Goal: Find specific page/section: Find specific page/section

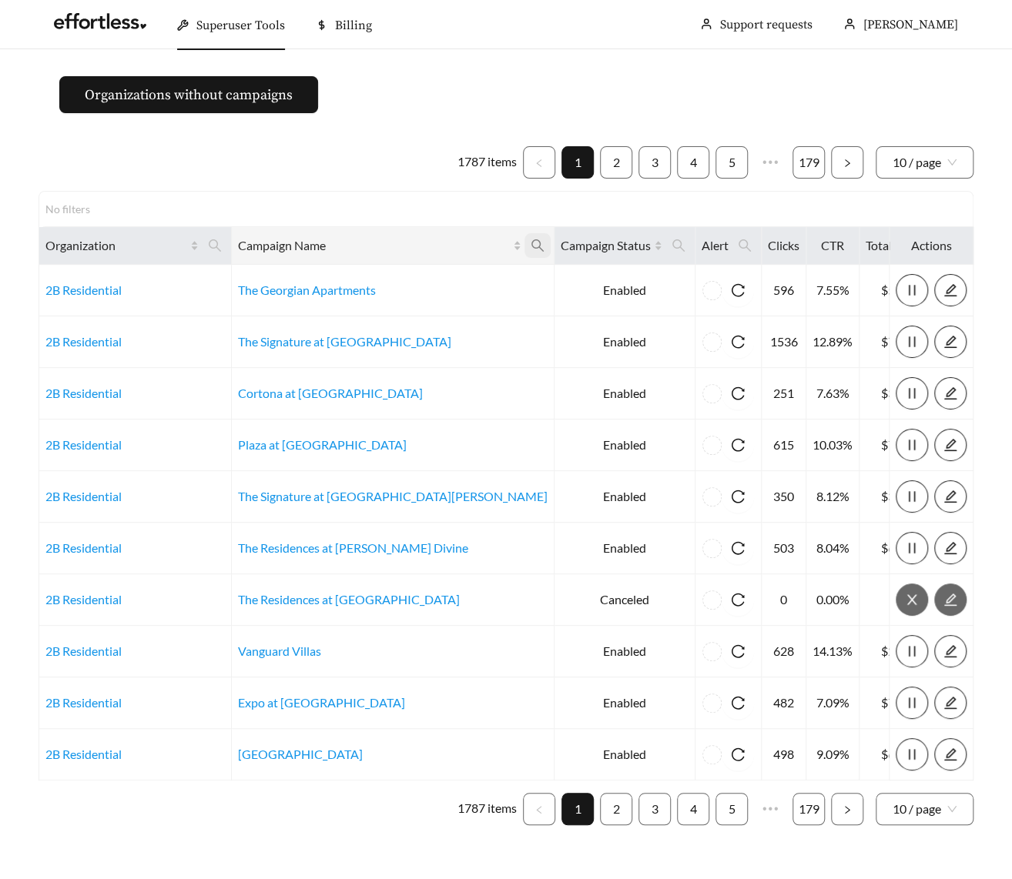
click at [531, 239] on icon "search" at bounding box center [538, 246] width 14 height 14
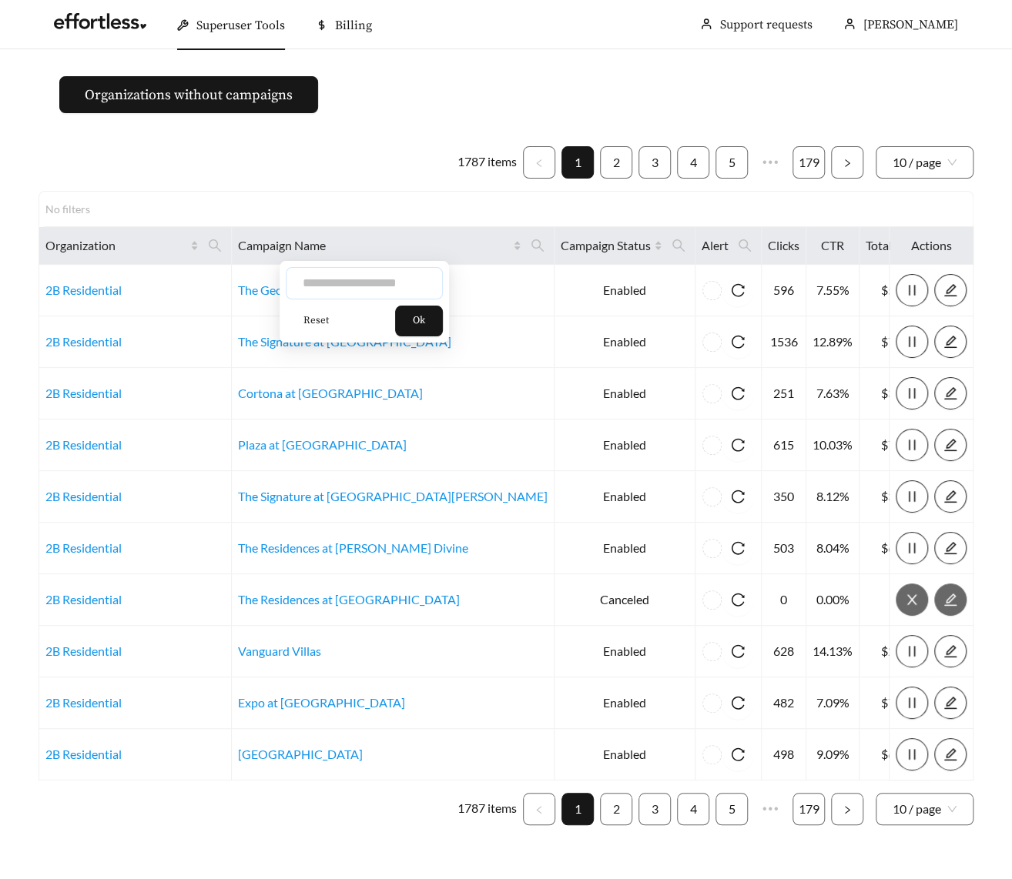
click at [360, 281] on input "text" at bounding box center [364, 283] width 157 height 32
type input "*********"
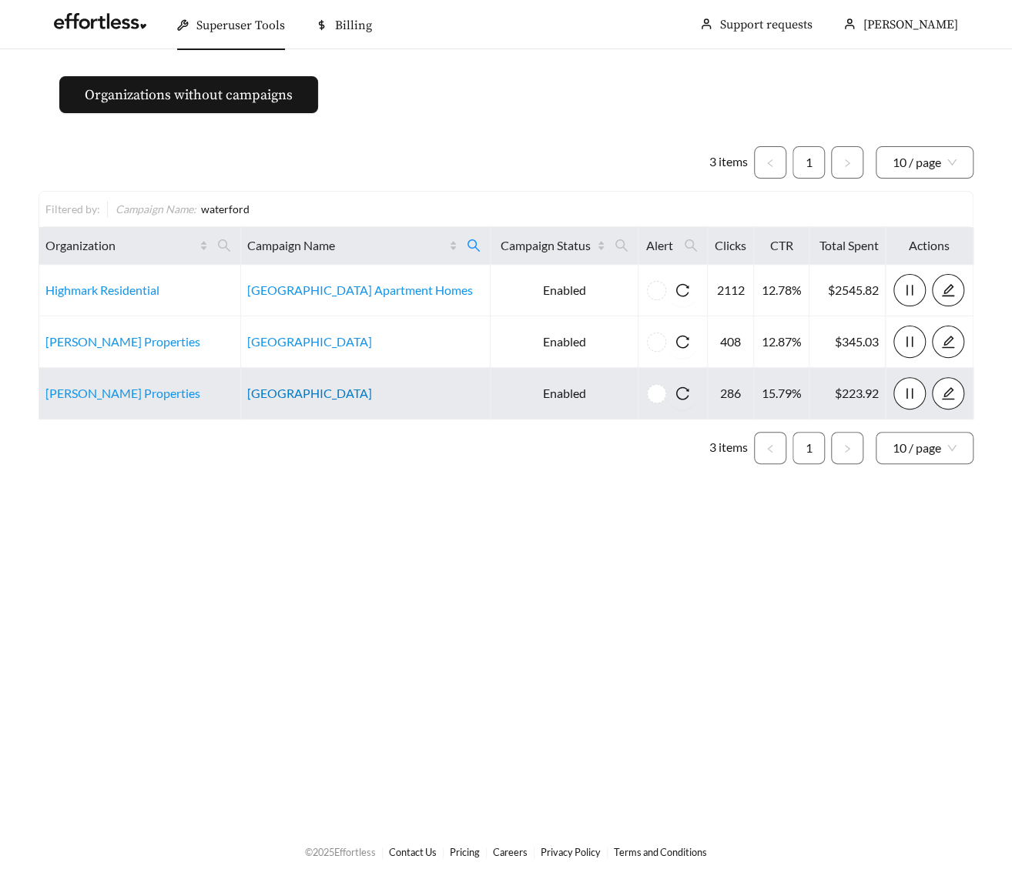
click at [321, 393] on link "[GEOGRAPHIC_DATA]" at bounding box center [309, 393] width 125 height 15
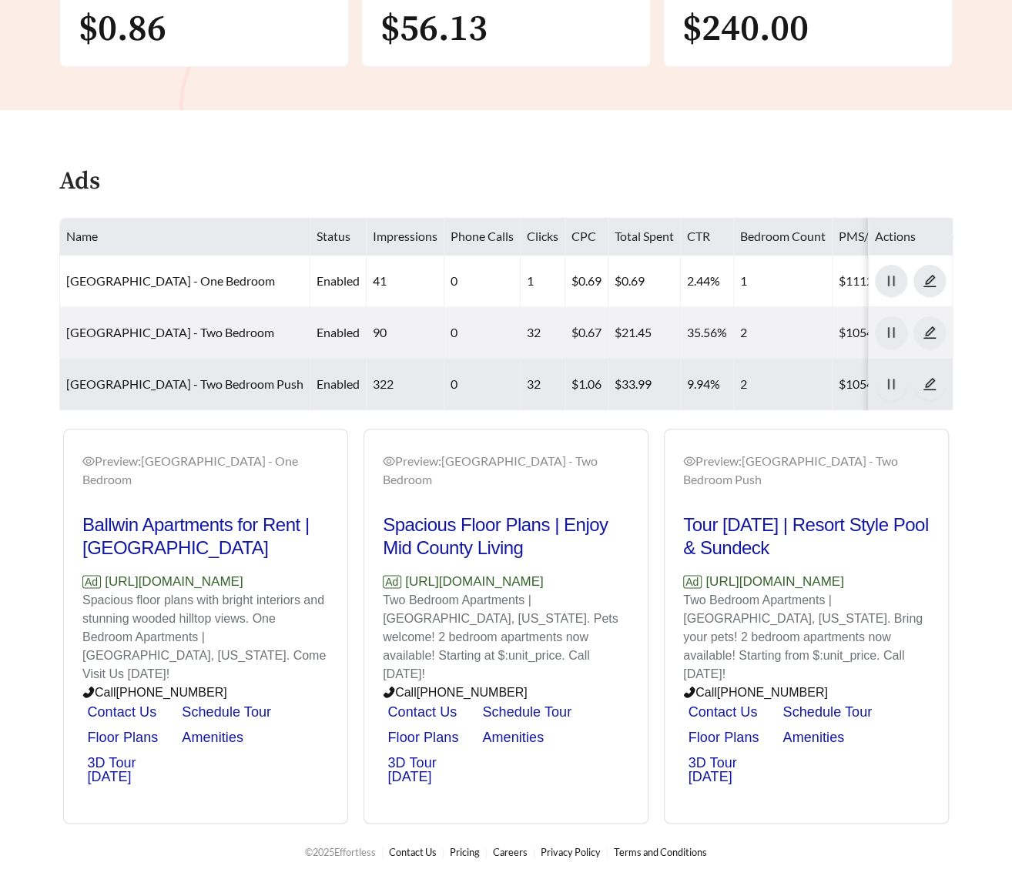
scroll to position [500, 0]
click at [896, 391] on icon "pause" at bounding box center [891, 384] width 14 height 14
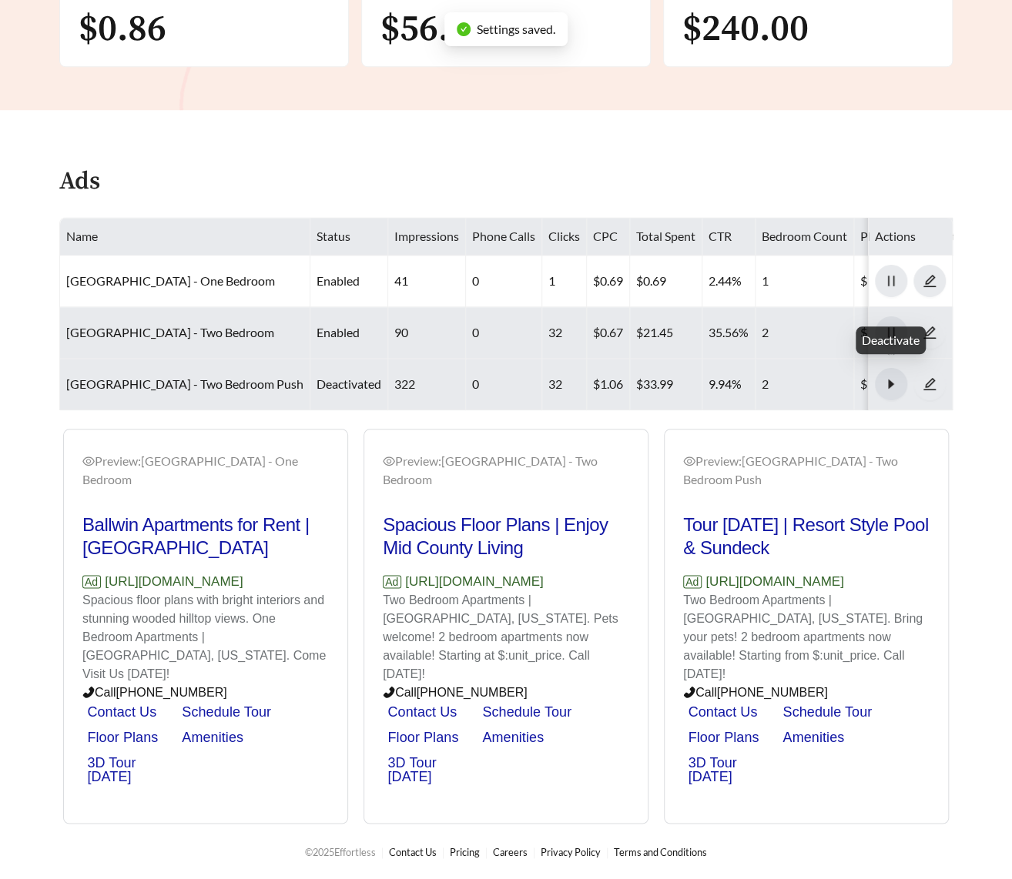
click at [891, 340] on icon "pause" at bounding box center [891, 333] width 14 height 14
